Goal: Information Seeking & Learning: Understand process/instructions

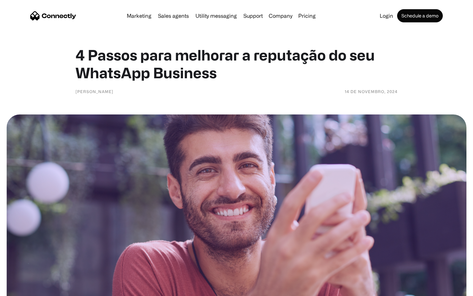
scroll to position [1230, 0]
